Goal: Task Accomplishment & Management: Manage account settings

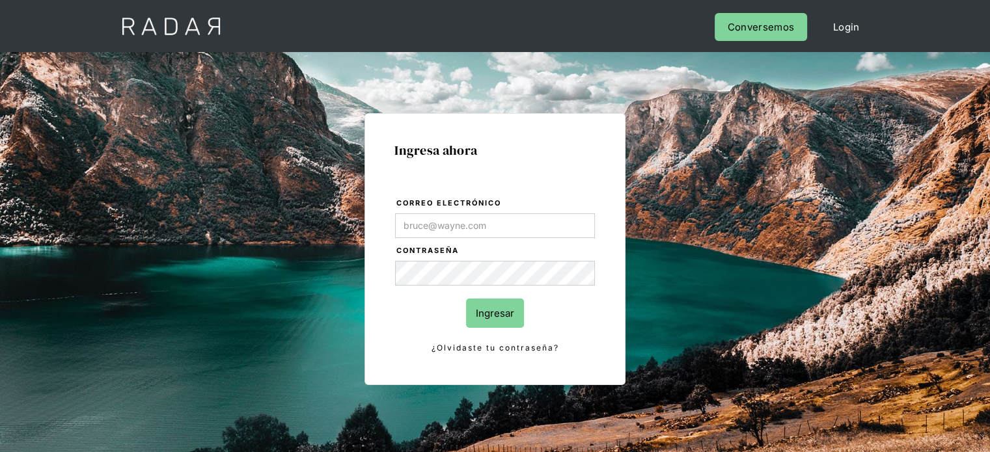
click at [450, 225] on input "Correo electrónico" at bounding box center [495, 225] width 200 height 25
type input "[EMAIL_ADDRESS][DOMAIN_NAME]"
click at [508, 320] on input "Ingresar" at bounding box center [495, 313] width 58 height 29
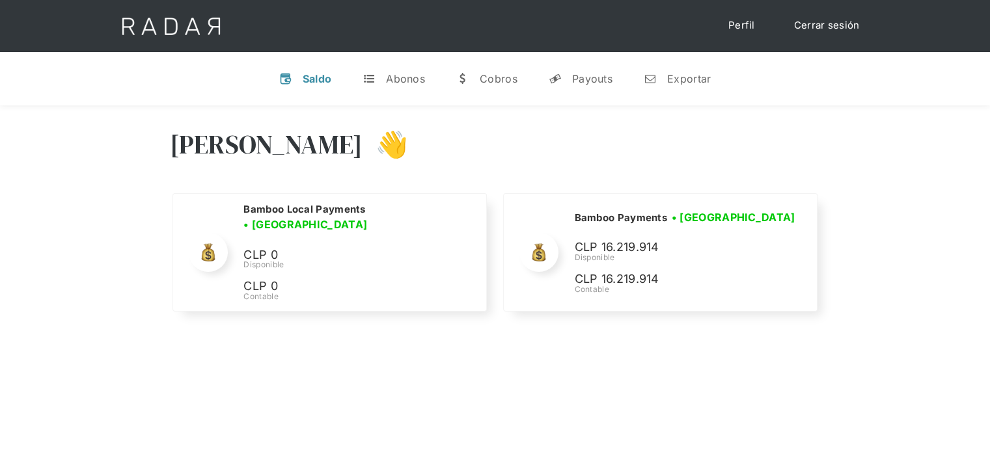
click at [657, 147] on div "[PERSON_NAME] 👋" at bounding box center [495, 154] width 651 height 78
